Goal: Check status: Check status

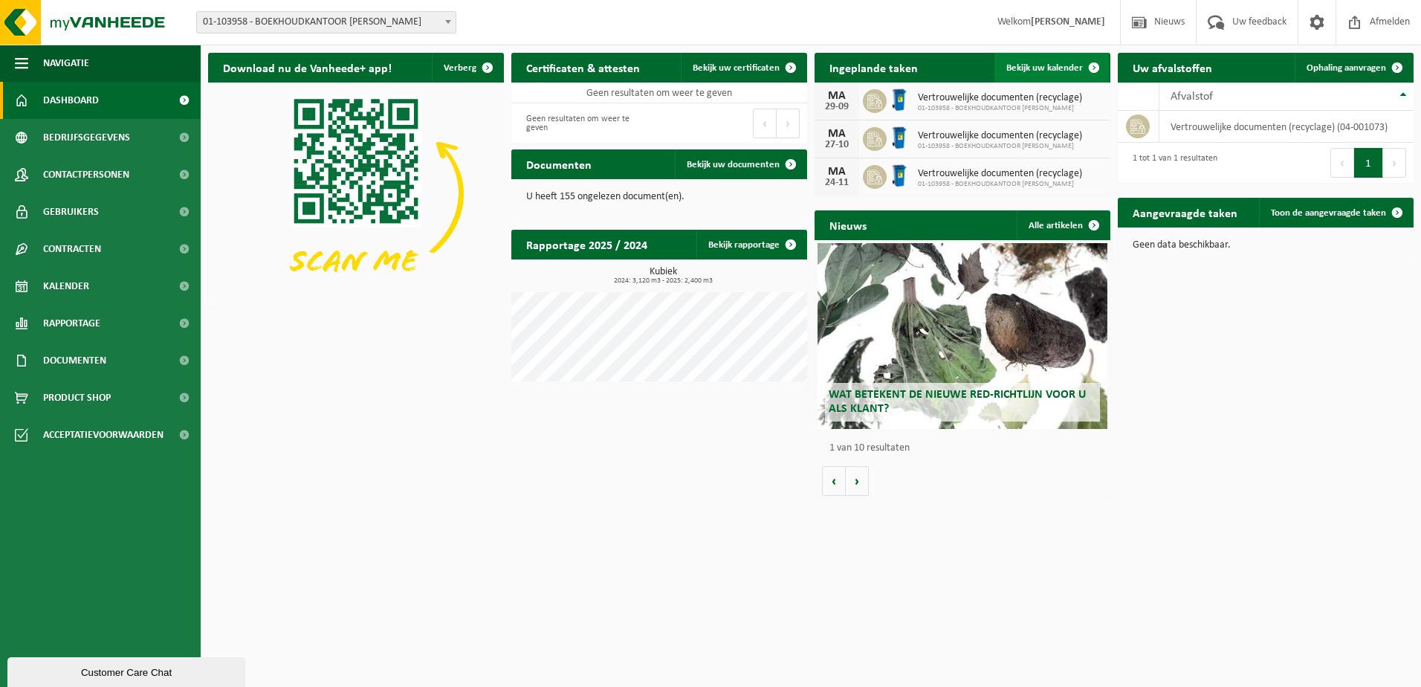
click at [1050, 69] on span "Bekijk uw kalender" at bounding box center [1044, 68] width 77 height 10
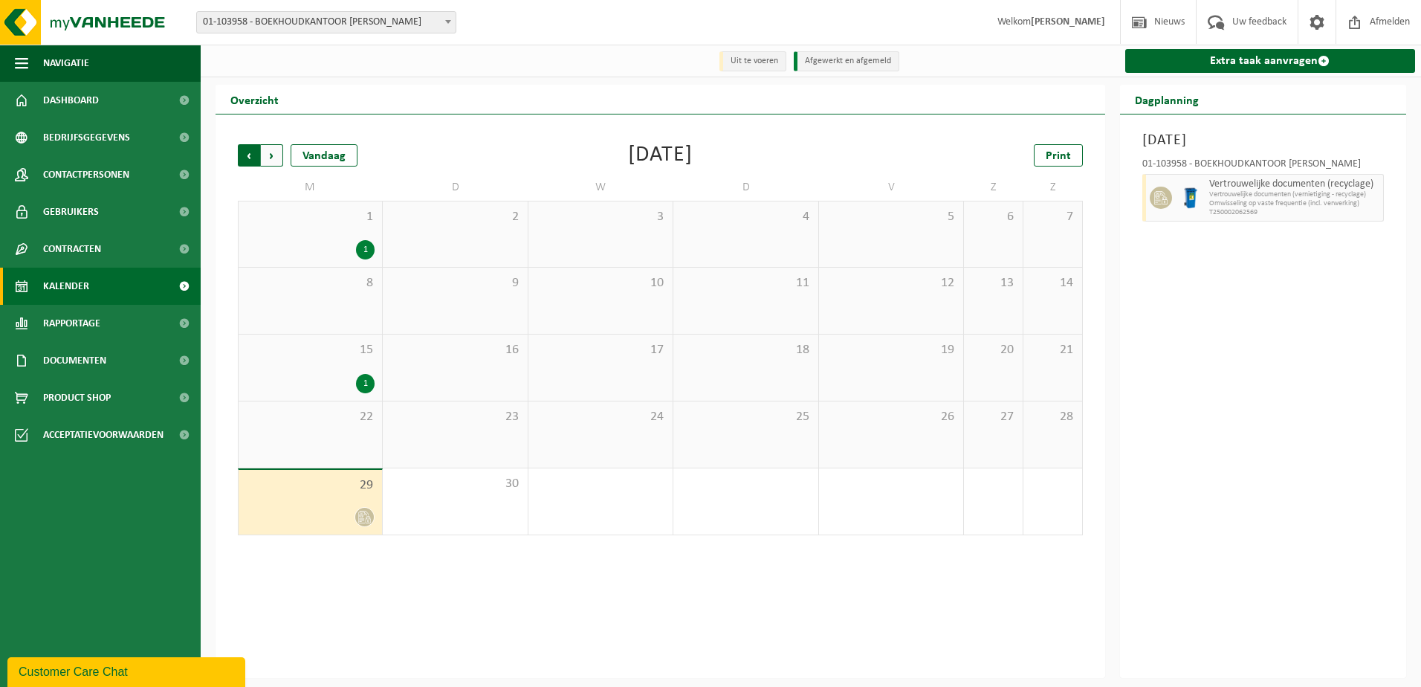
click at [273, 156] on span "Volgende" at bounding box center [272, 155] width 22 height 22
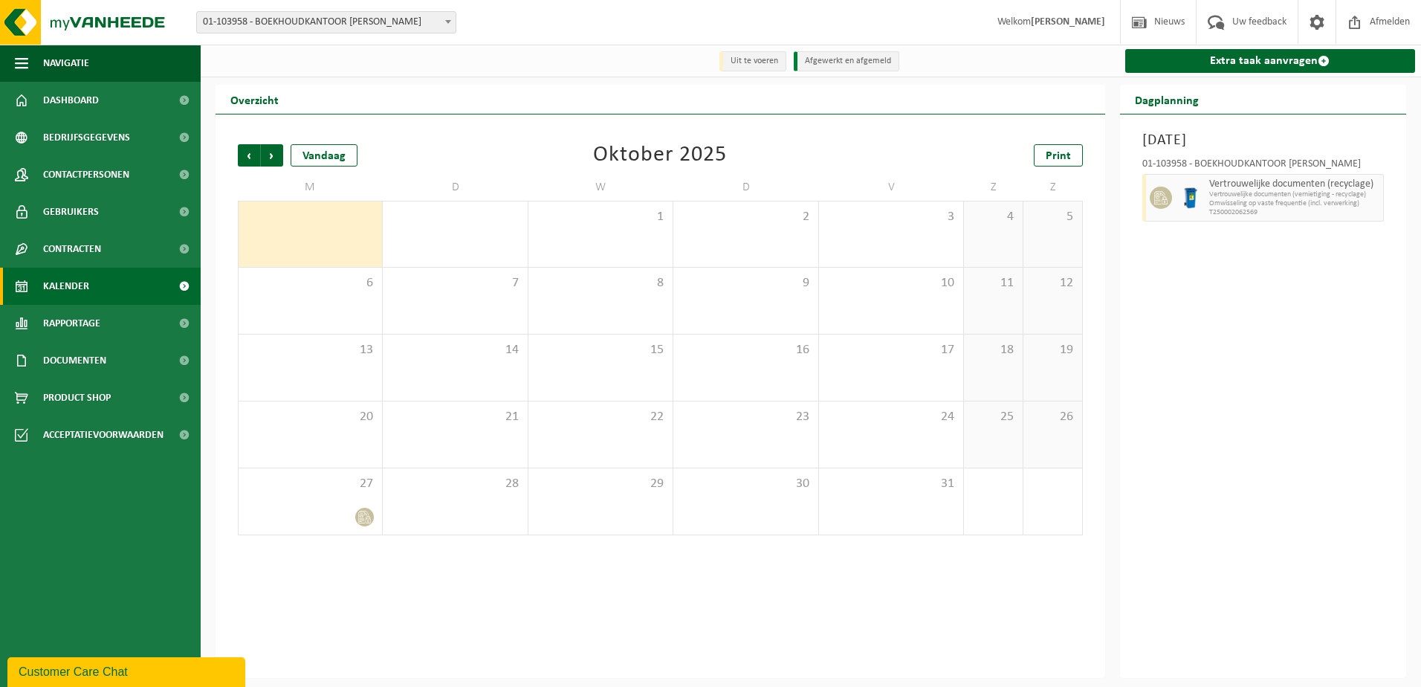
click at [273, 156] on span "Volgende" at bounding box center [272, 155] width 22 height 22
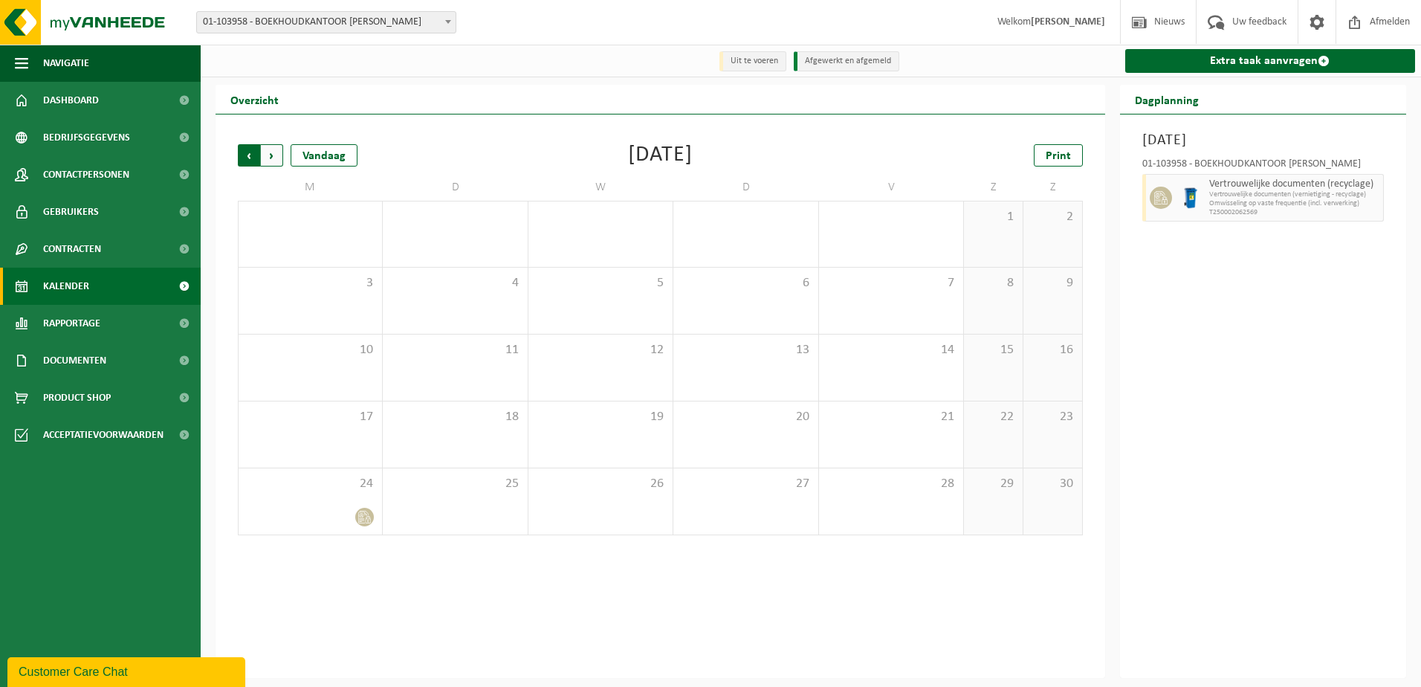
click at [273, 154] on span "Volgende" at bounding box center [272, 155] width 22 height 22
click at [250, 157] on span "Vorige" at bounding box center [249, 155] width 22 height 22
